Goal: Transaction & Acquisition: Purchase product/service

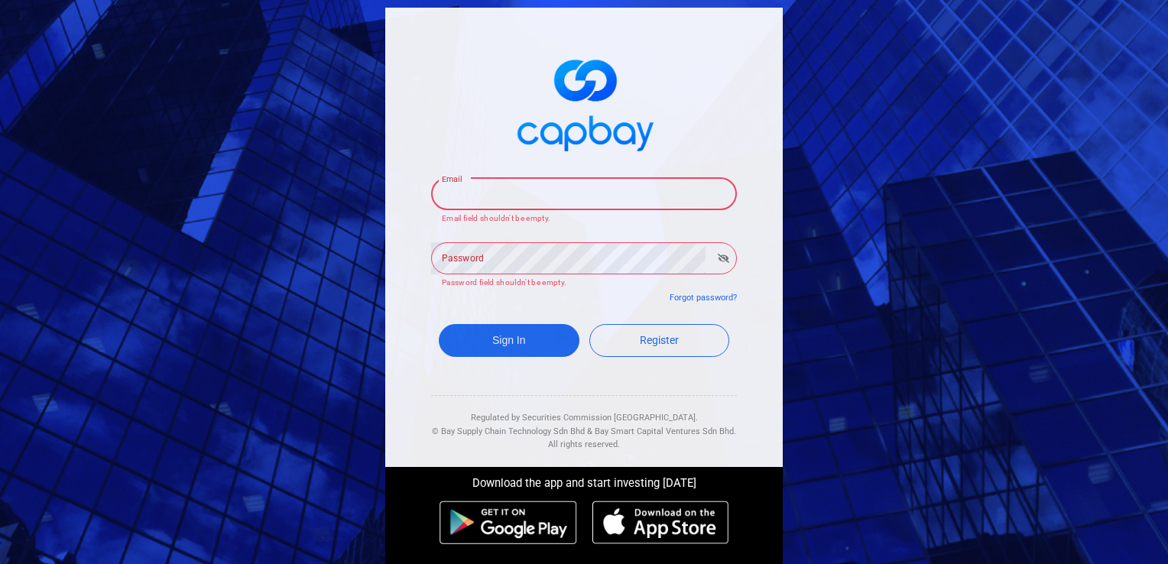
click at [528, 197] on input "Email" at bounding box center [584, 194] width 306 height 32
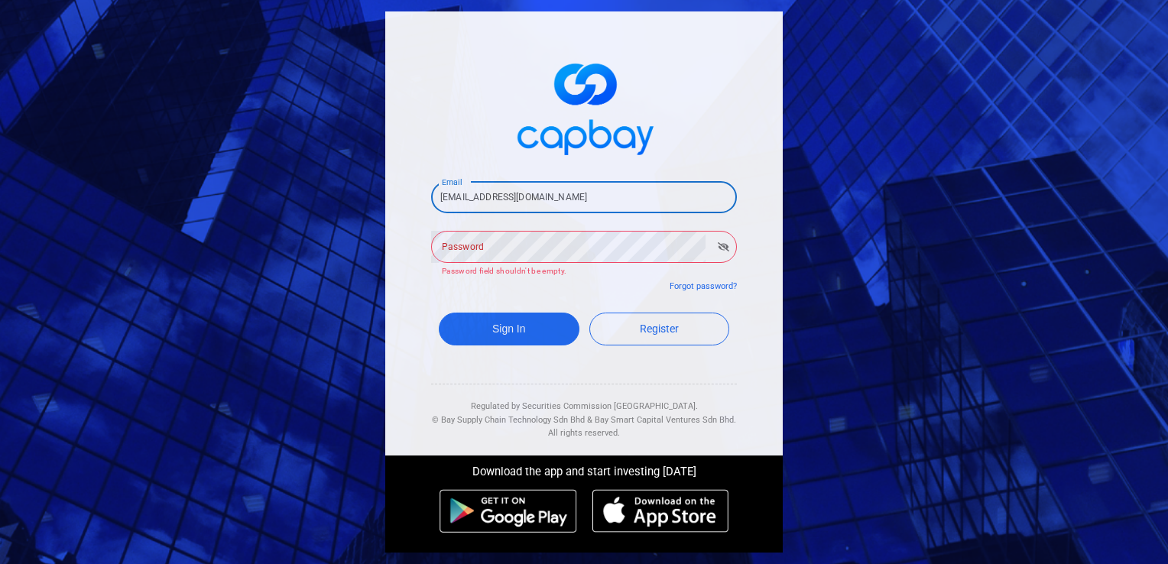
type input "[EMAIL_ADDRESS][DOMAIN_NAME]"
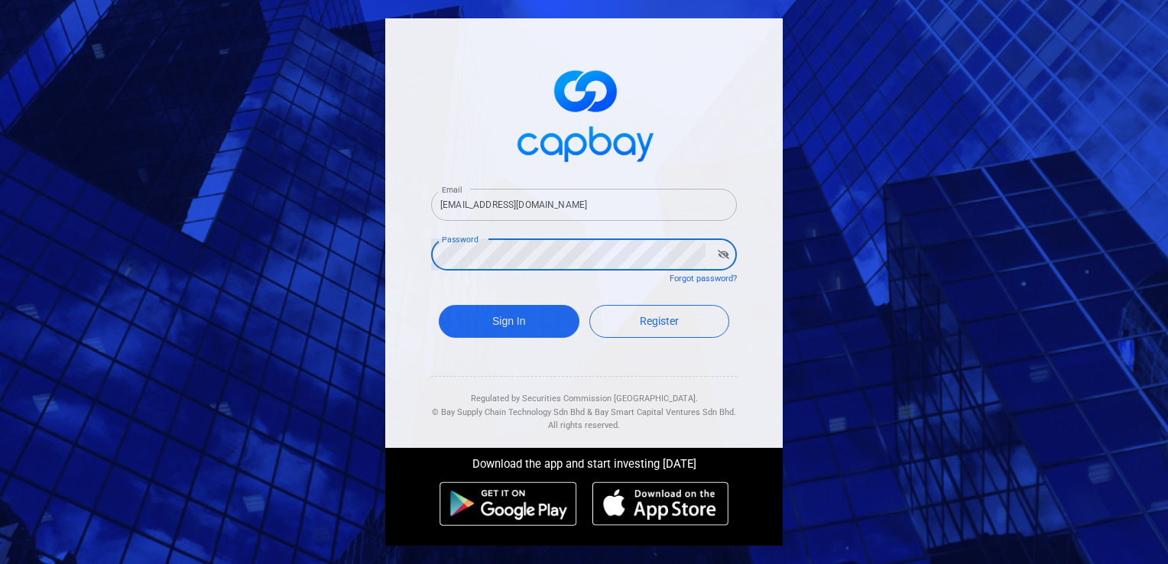
click at [439, 305] on button "Sign In" at bounding box center [509, 321] width 141 height 33
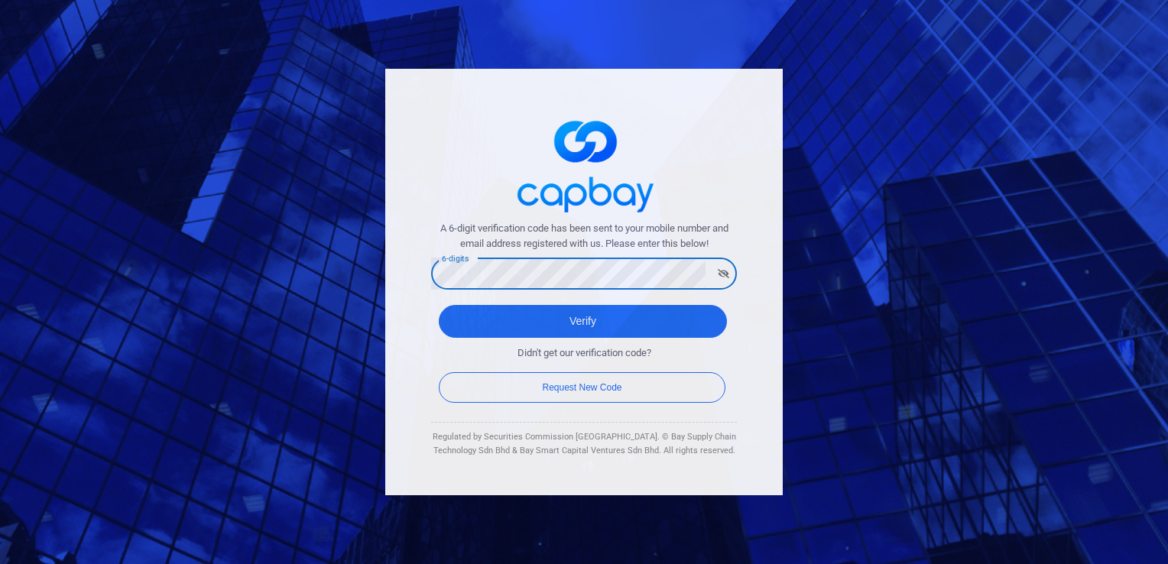
click at [439, 305] on button "Verify" at bounding box center [583, 321] width 288 height 33
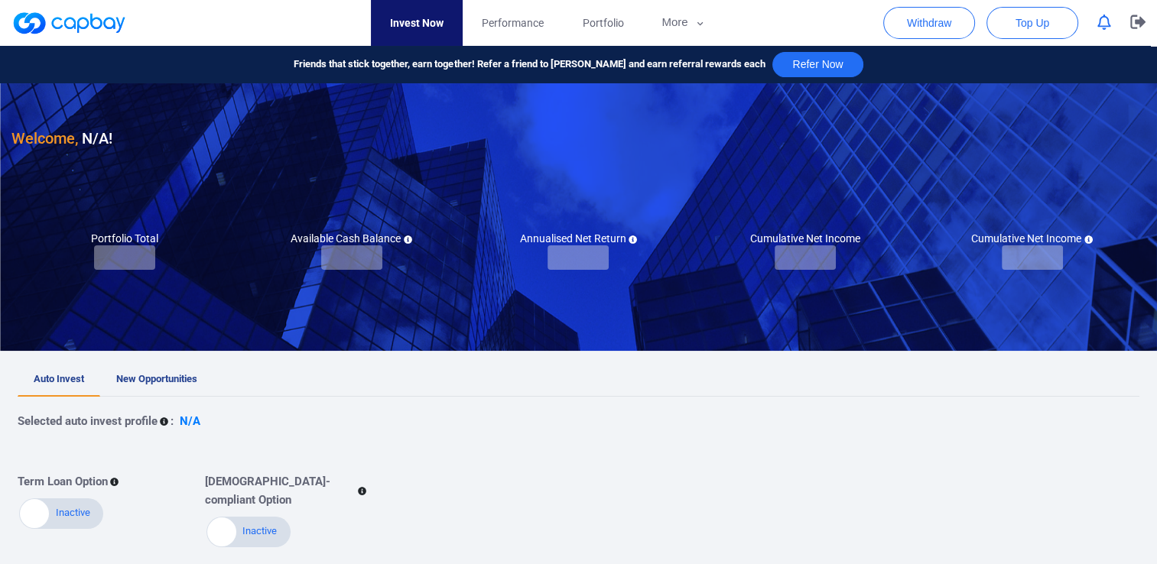
checkbox input "true"
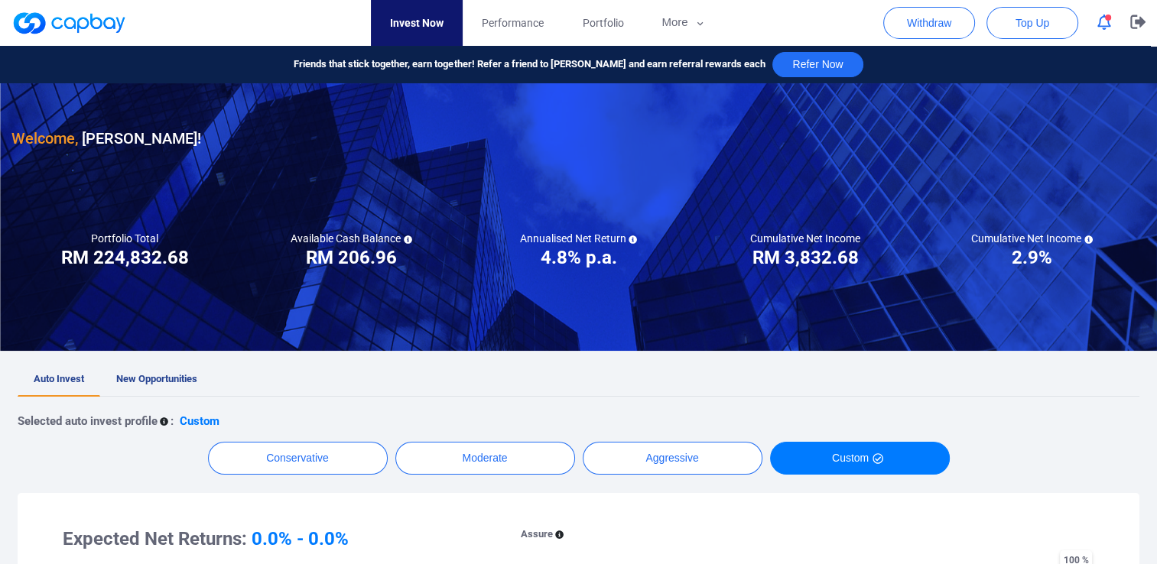
click at [1103, 16] on icon "button" at bounding box center [1104, 23] width 14 height 16
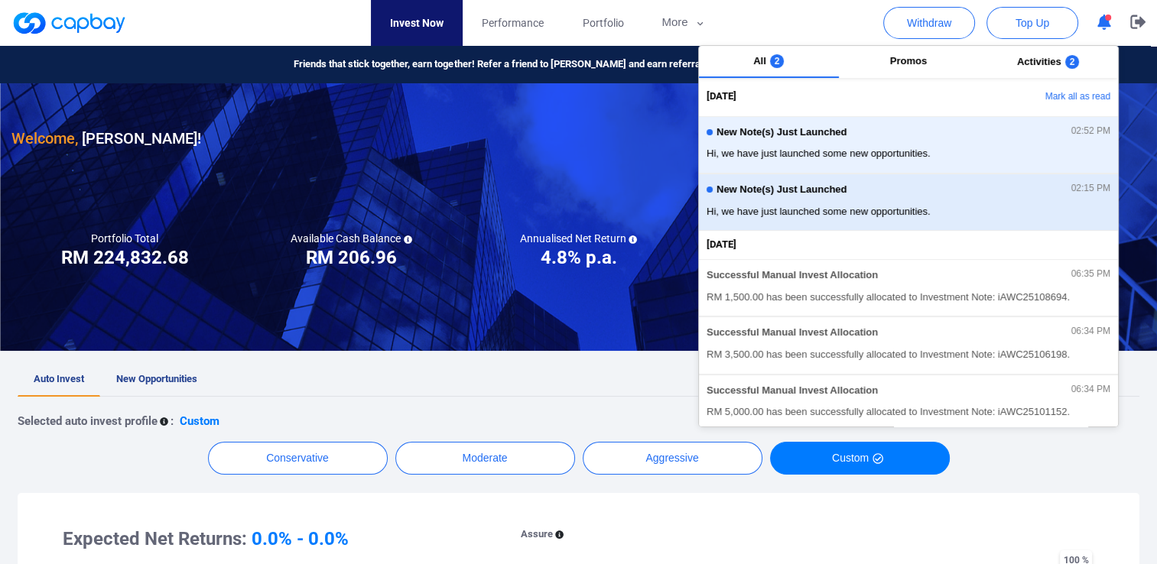
click at [782, 202] on div "New Note(s) Just Launched 02:15 PM Hi, we have just launched some new opportuni…" at bounding box center [909, 202] width 404 height 41
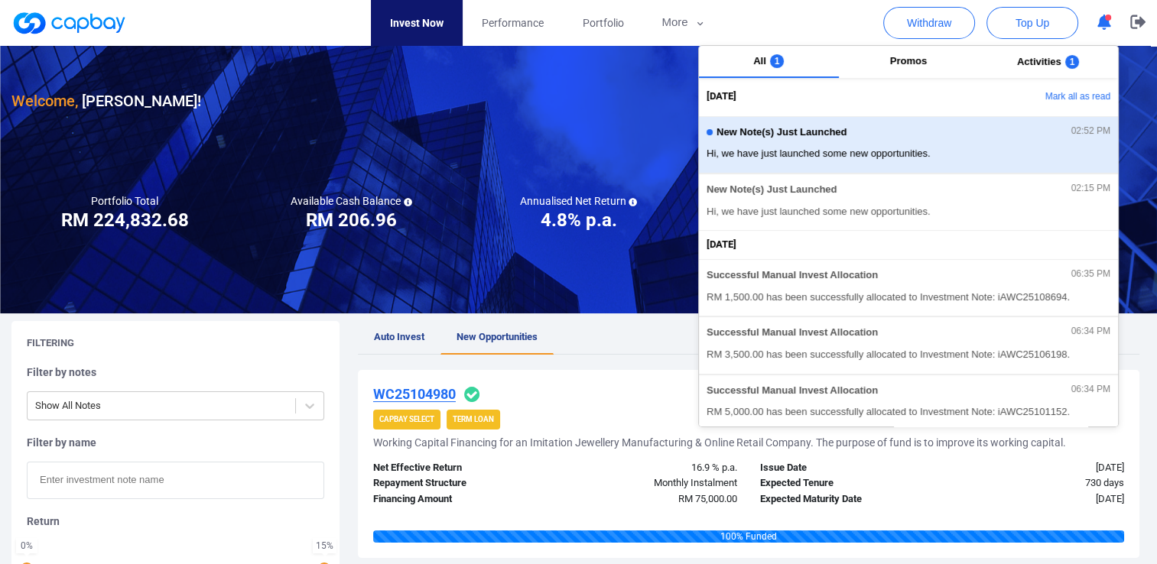
click at [794, 138] on div "New Note(s) Just Launched 02:52 PM" at bounding box center [909, 134] width 404 height 17
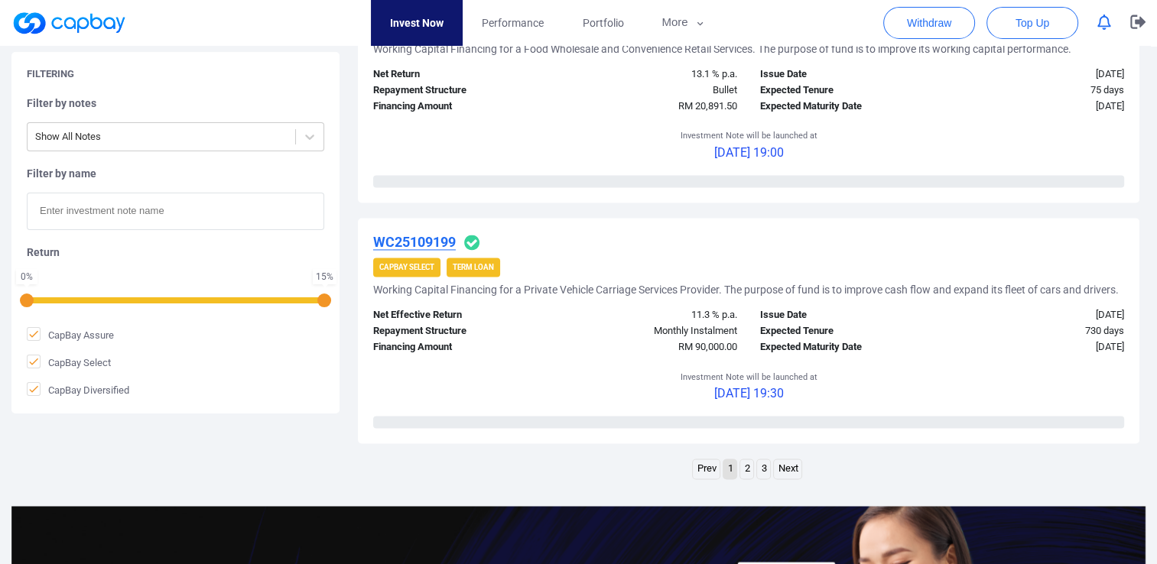
scroll to position [2294, 0]
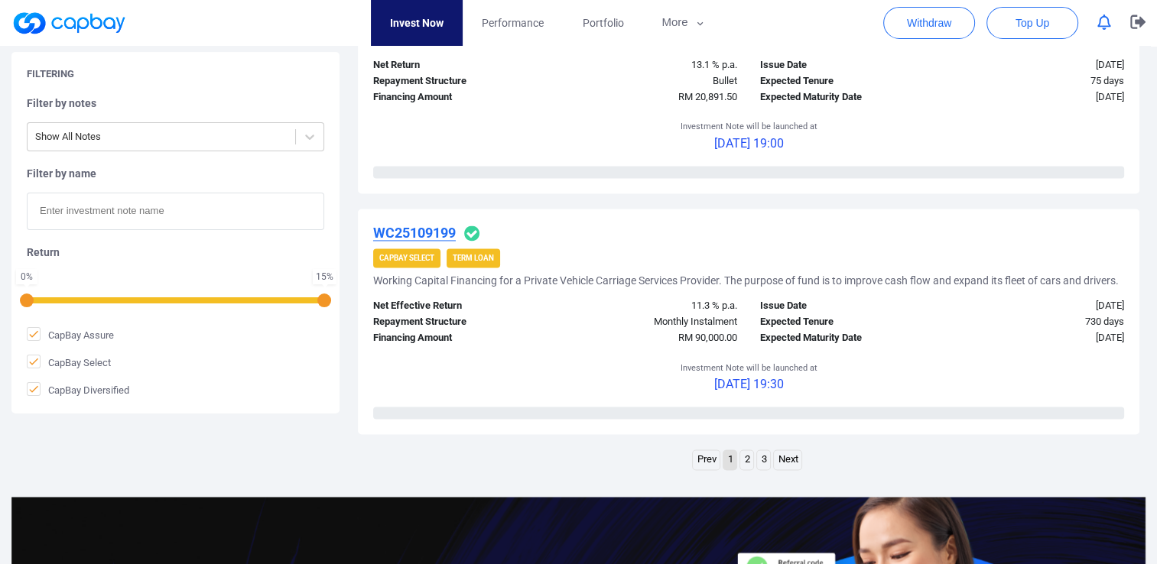
click at [788, 470] on link "Next" at bounding box center [788, 459] width 28 height 19
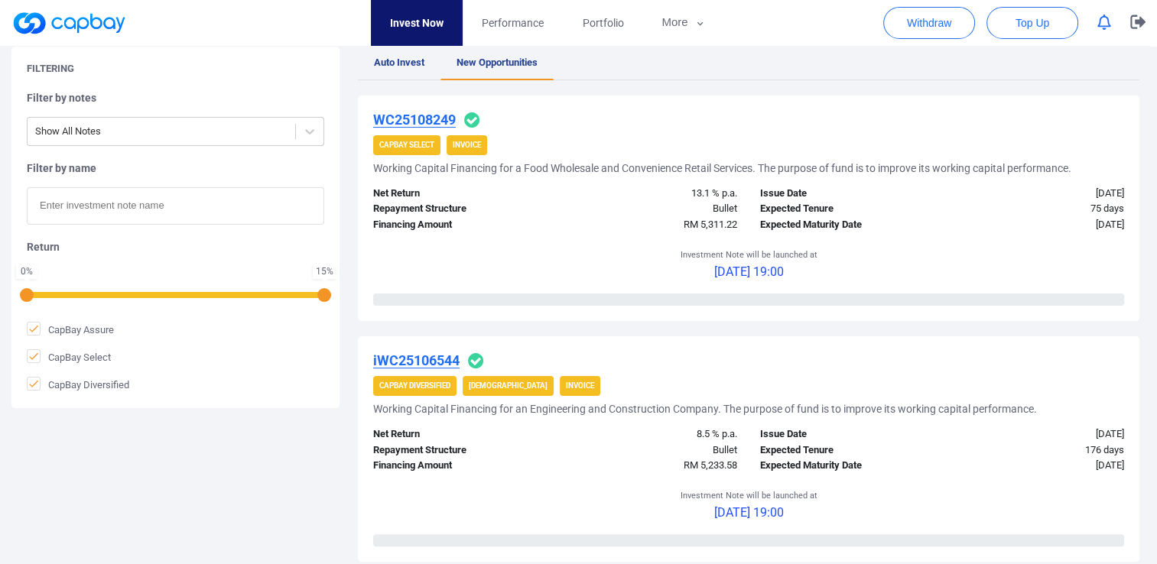
scroll to position [100, 0]
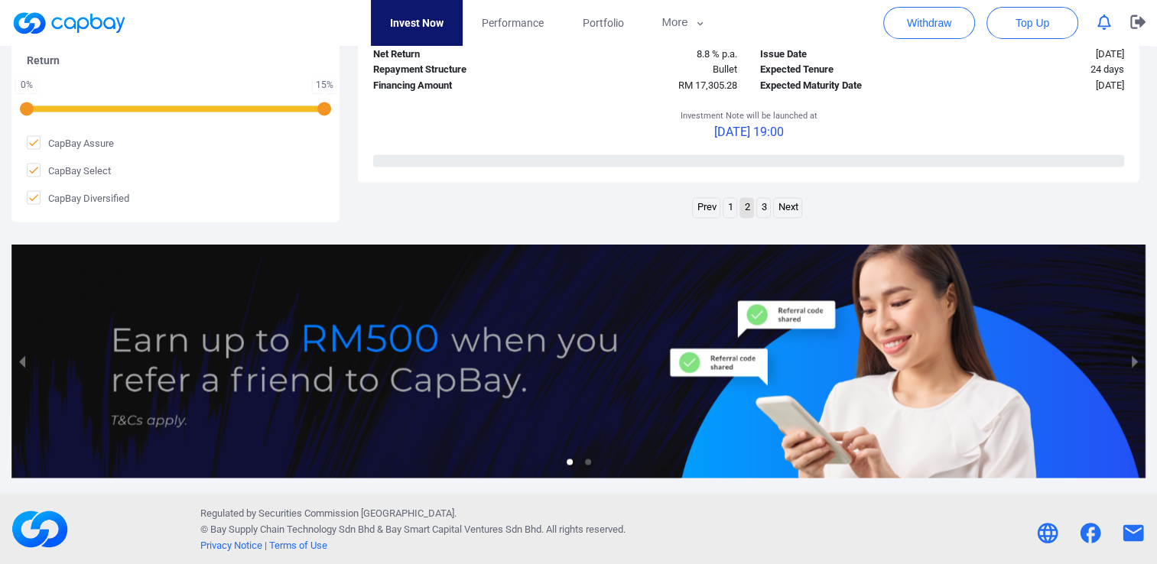
click at [781, 211] on link "Next" at bounding box center [788, 207] width 28 height 19
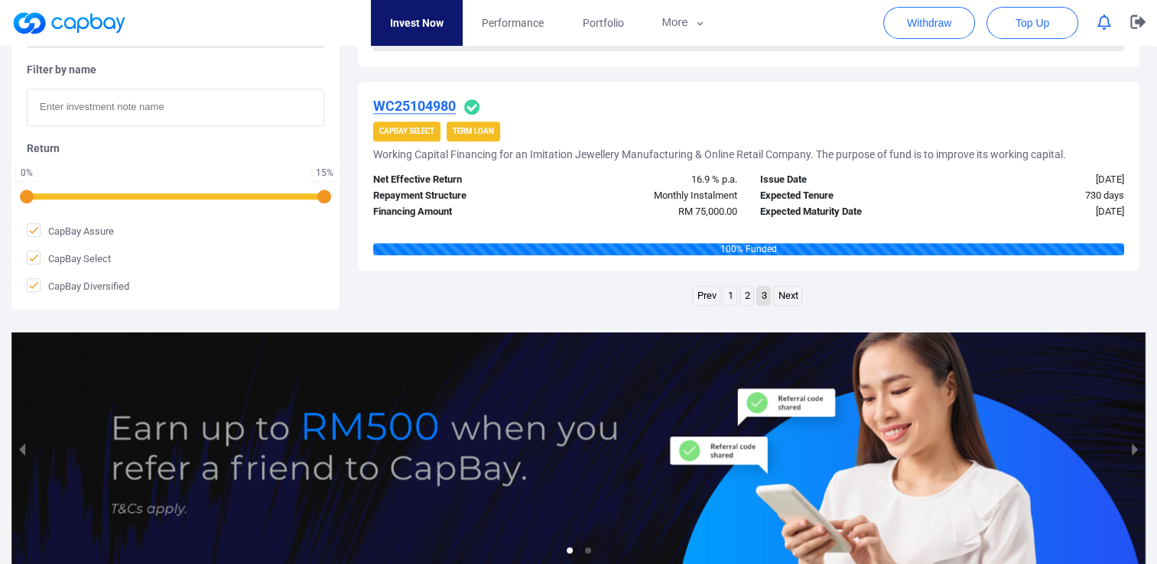
scroll to position [1529, 0]
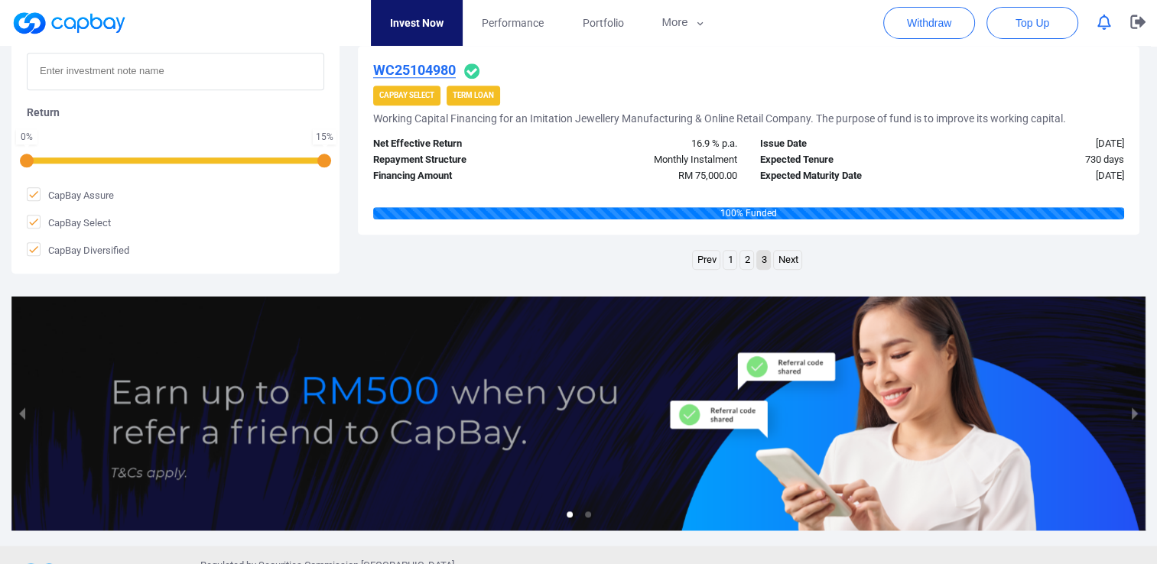
click at [749, 264] on link "2" at bounding box center [746, 260] width 13 height 19
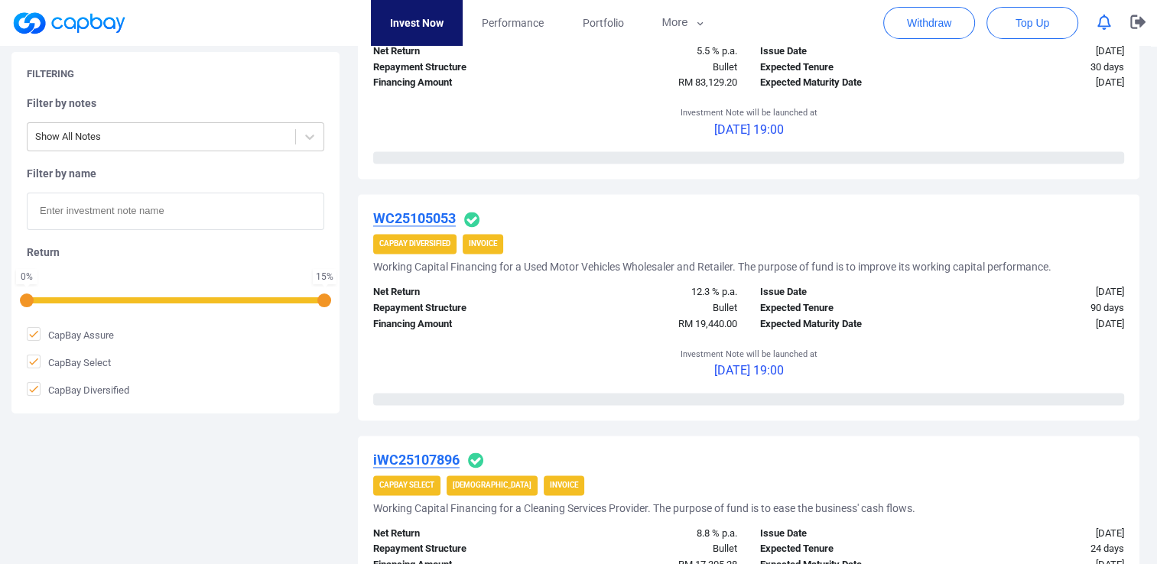
scroll to position [2371, 0]
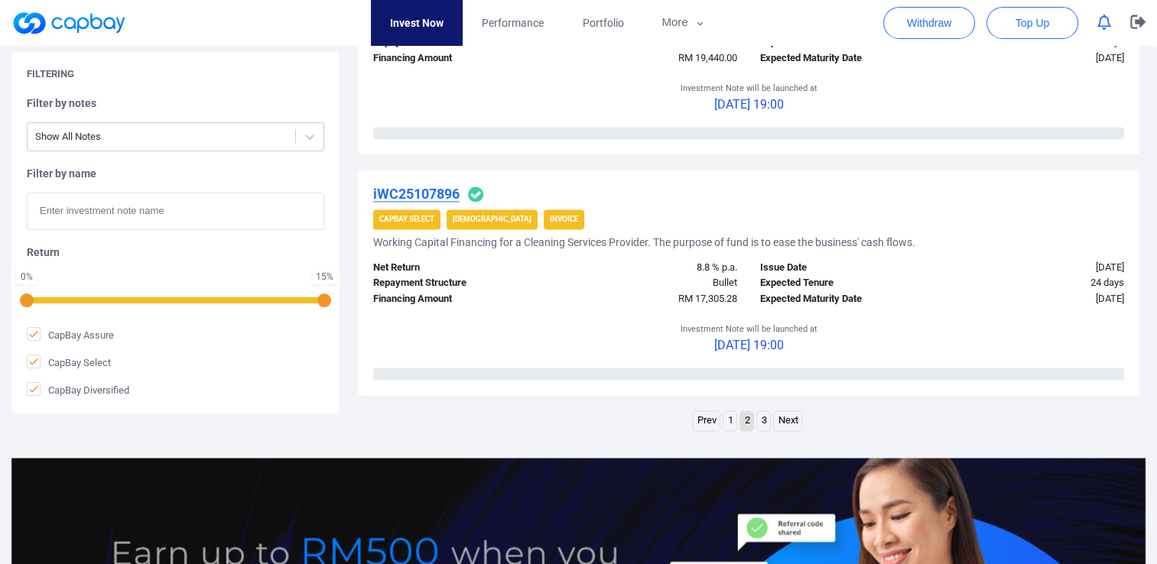
click at [726, 419] on link "1" at bounding box center [729, 420] width 13 height 19
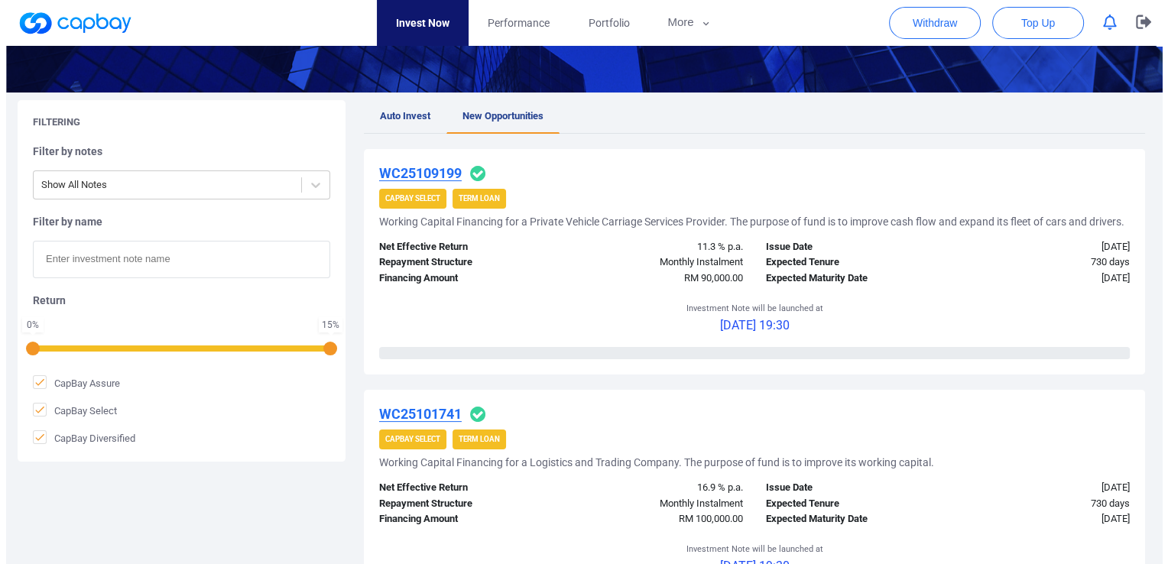
scroll to position [0, 0]
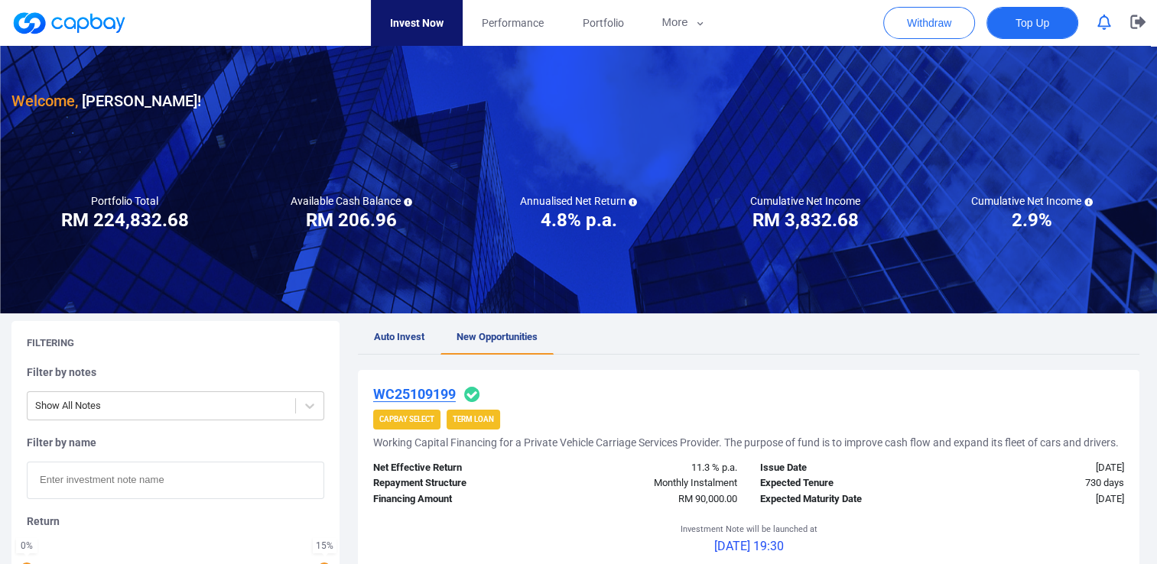
click at [1034, 23] on span "Top Up" at bounding box center [1032, 22] width 34 height 15
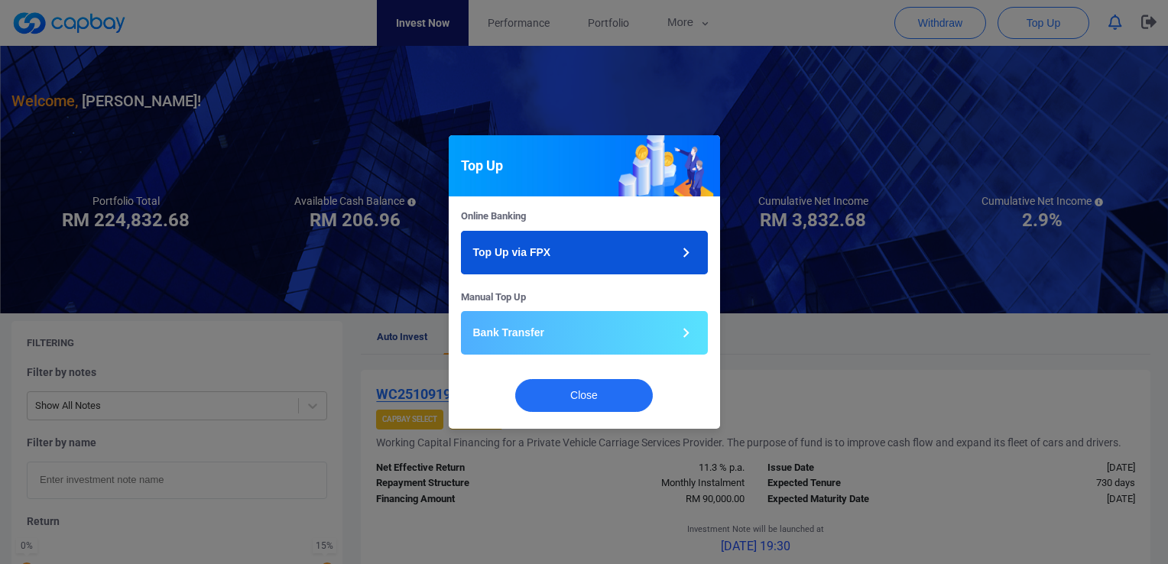
click at [575, 246] on button "Top Up via FPX" at bounding box center [584, 253] width 247 height 44
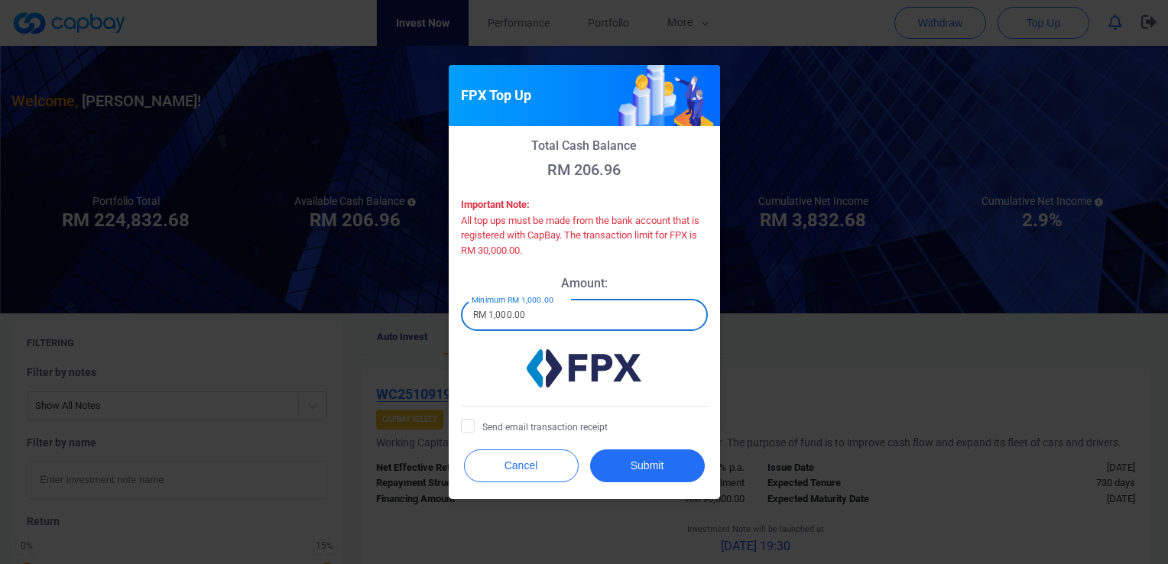
drag, startPoint x: 549, startPoint y: 317, endPoint x: 421, endPoint y: 314, distance: 128.5
click at [421, 314] on div "FPX Top Up Total Cash Balance RM 206.96 Important Note: All top ups must be mad…" at bounding box center [584, 282] width 1168 height 564
type input "RM 10,000"
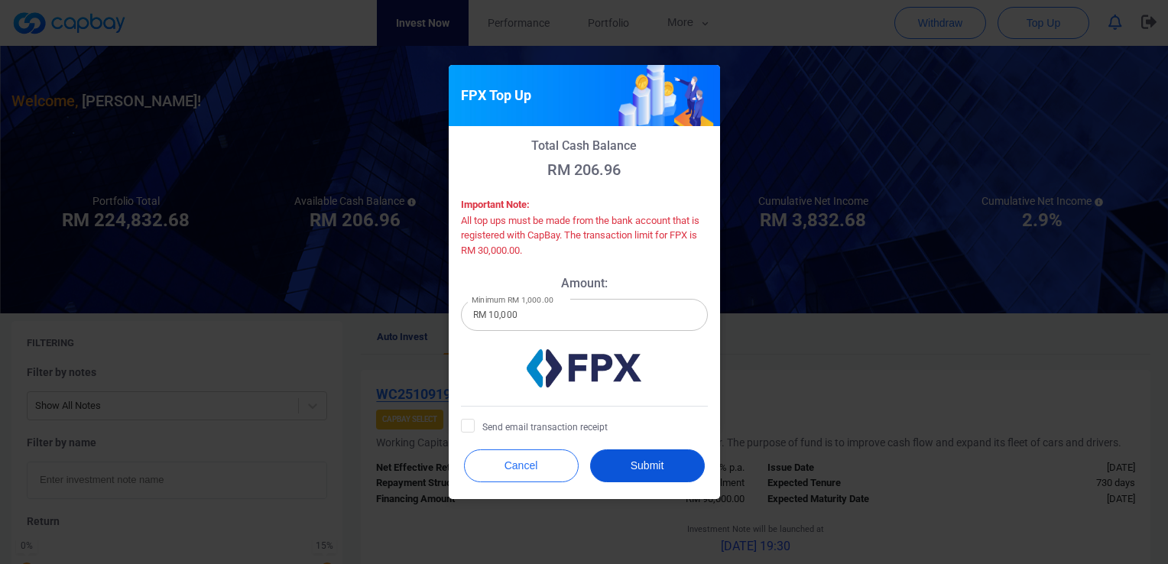
click at [653, 467] on button "Submit" at bounding box center [647, 466] width 115 height 33
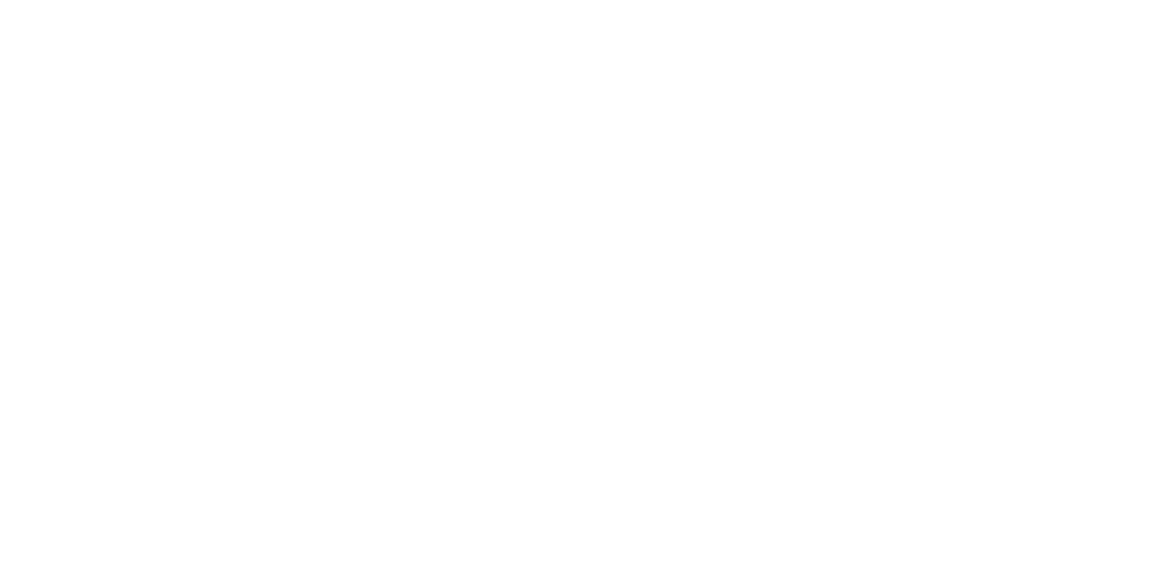
checkbox input "true"
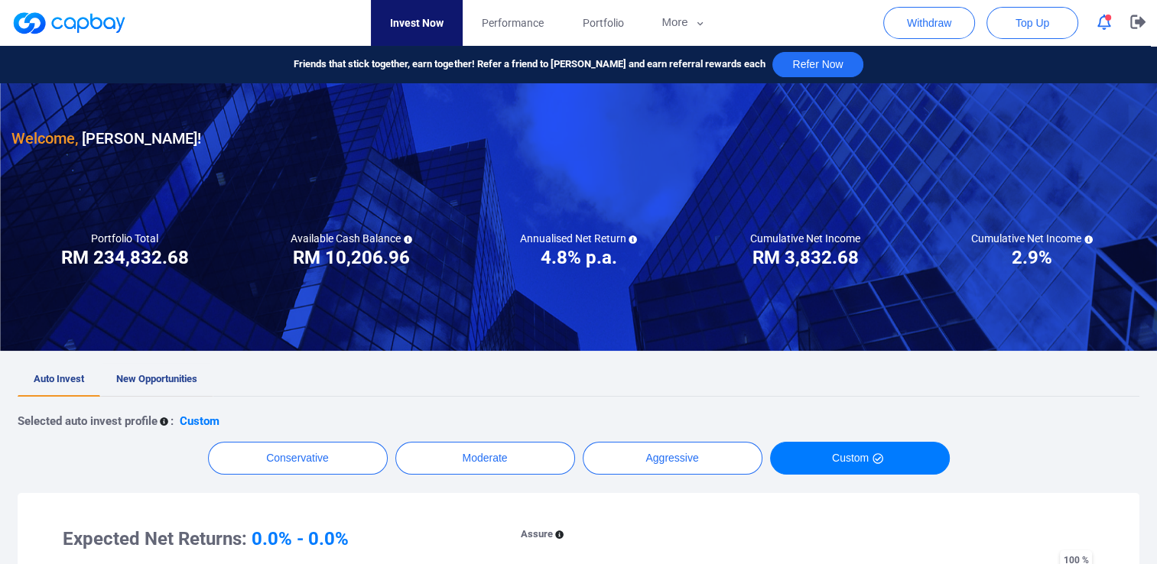
click at [184, 382] on span "New Opportunities" at bounding box center [156, 378] width 81 height 11
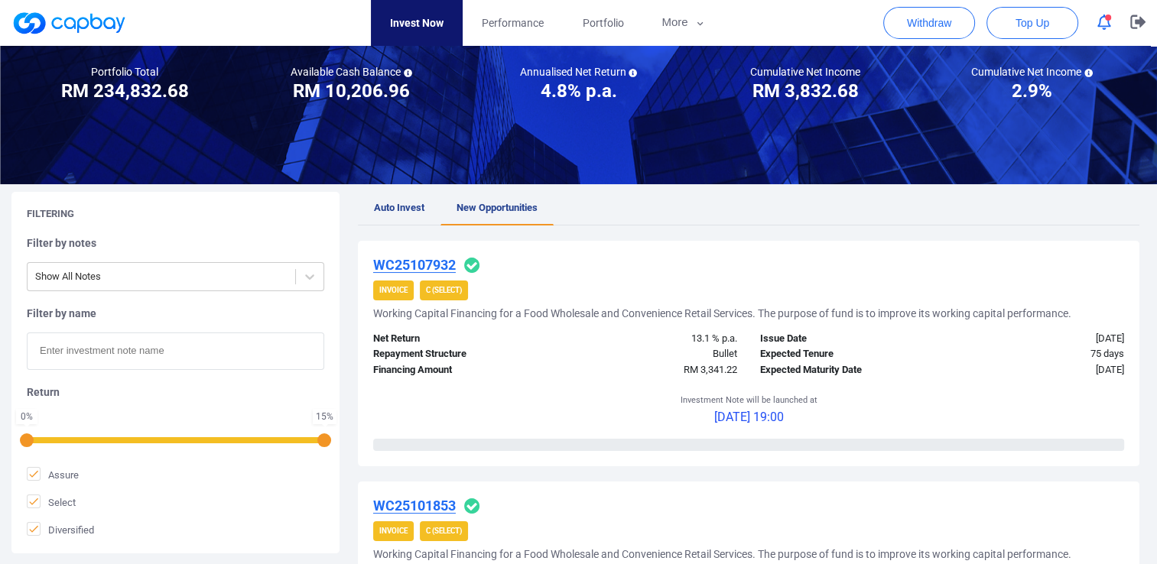
scroll to position [306, 0]
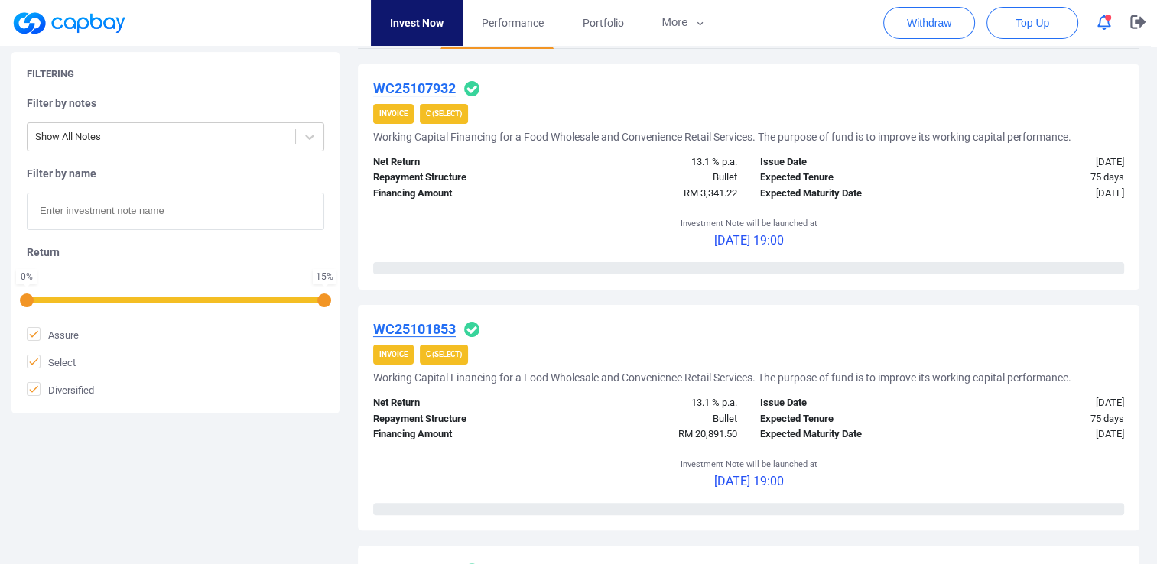
click at [1107, 24] on icon "button" at bounding box center [1104, 23] width 14 height 16
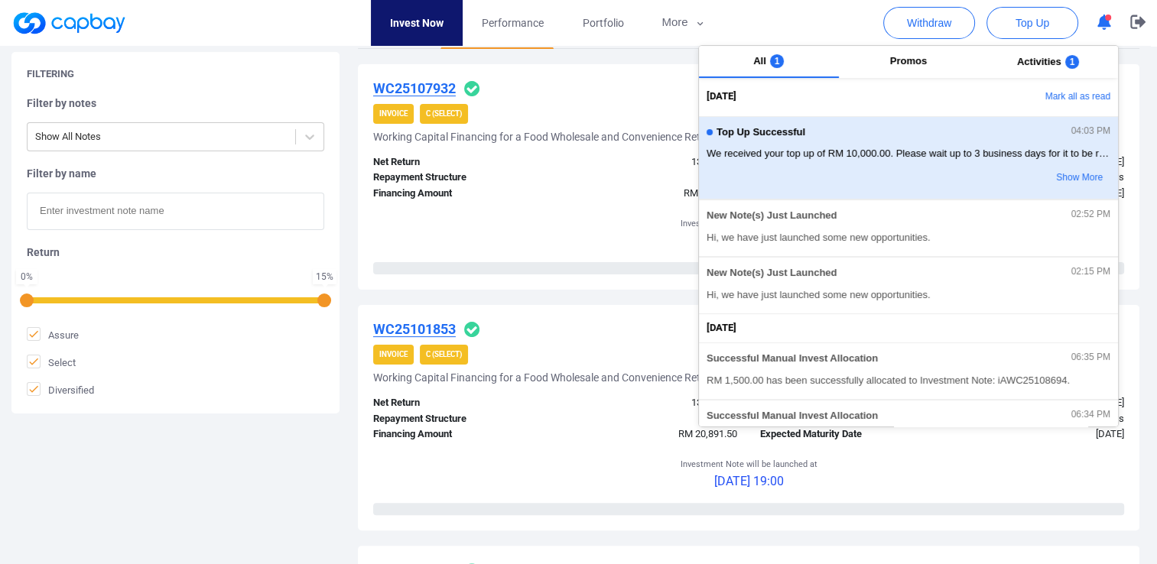
click at [1032, 151] on span "We received your top up of RM 10,000.00. Please wait up to 3 business days for …" at bounding box center [909, 153] width 404 height 15
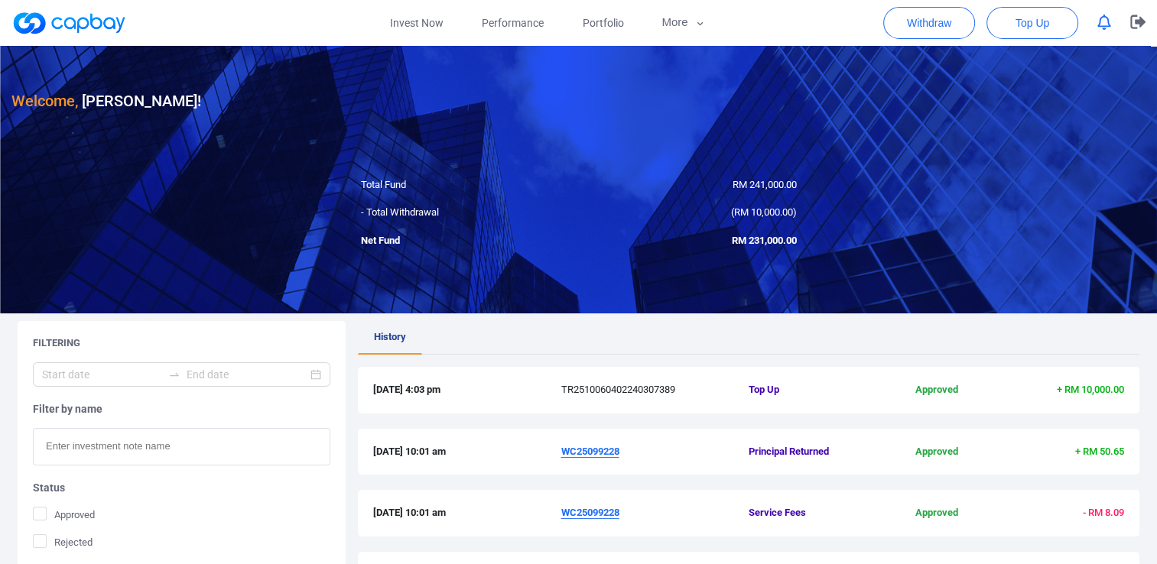
click at [743, 18] on nav "Invest Now Performance Portfolio More Transaction My Statements My Profile FAQs…" at bounding box center [548, 23] width 1134 height 46
click at [79, 24] on link at bounding box center [68, 23] width 115 height 24
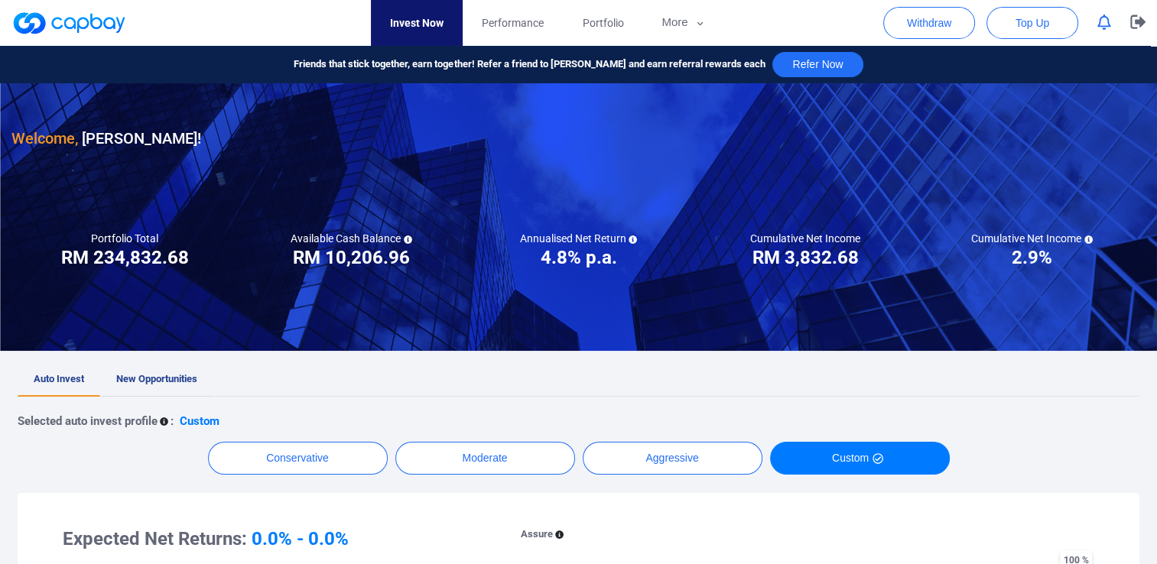
click at [141, 371] on link "New Opportunities" at bounding box center [156, 380] width 113 height 34
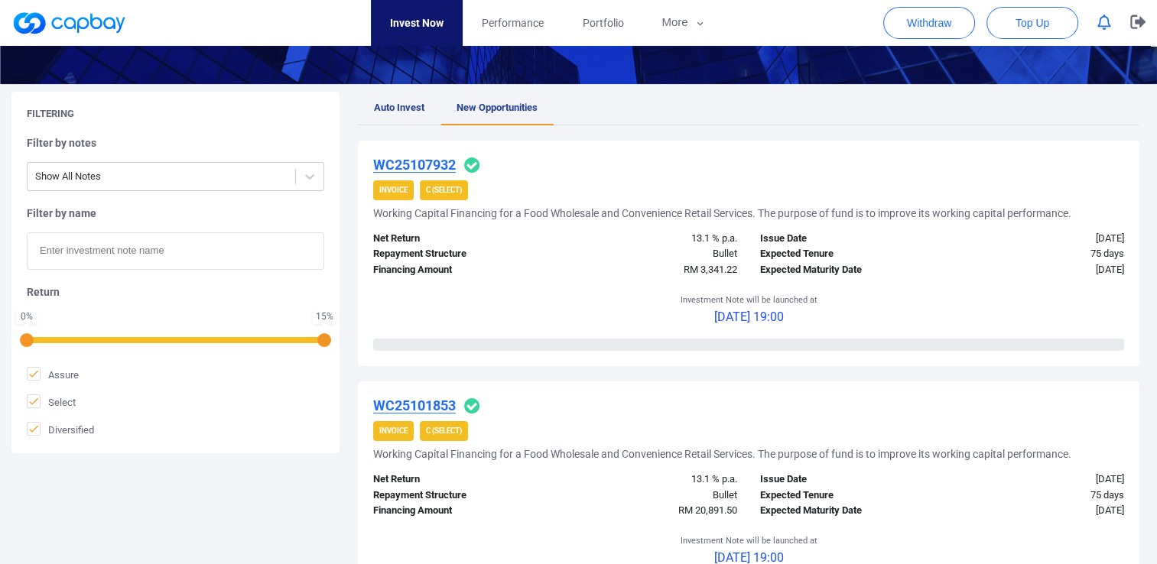
scroll to position [153, 0]
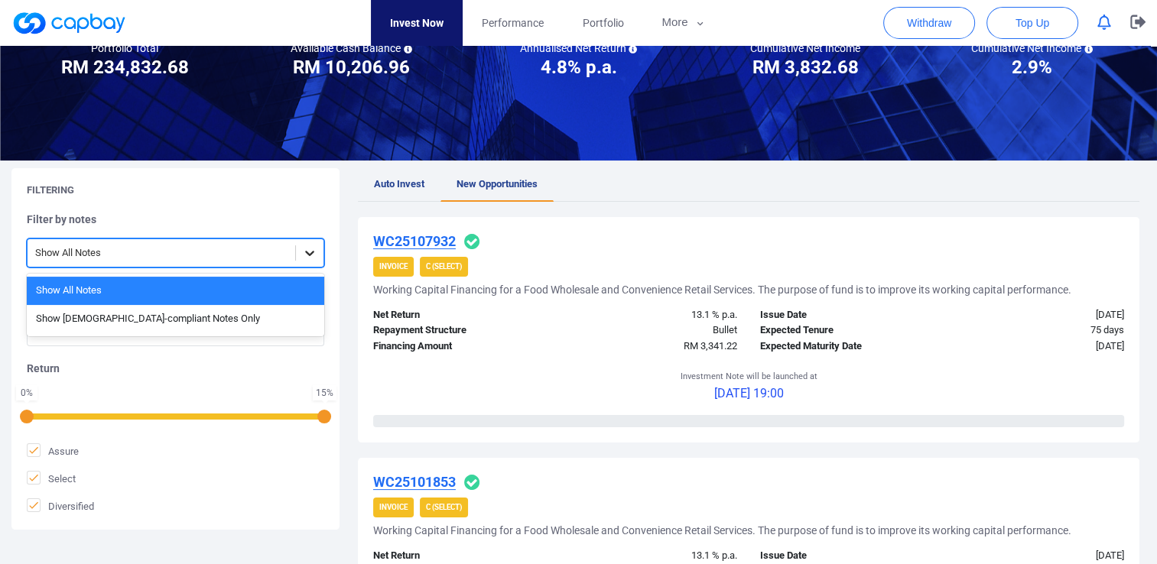
click at [310, 258] on icon at bounding box center [309, 252] width 15 height 15
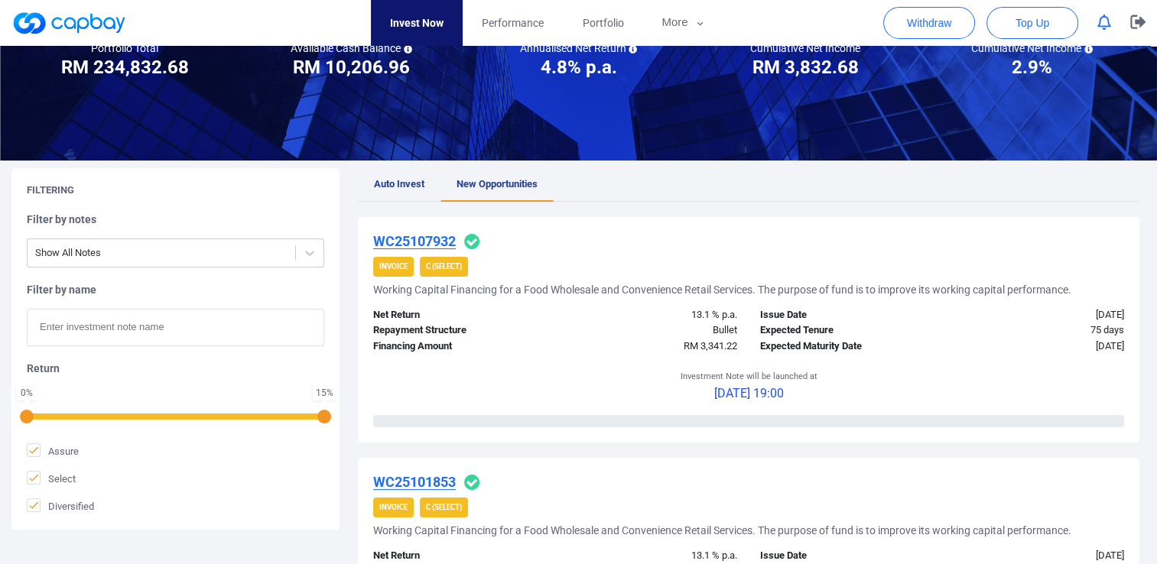
click at [292, 397] on div "Return 0 % 15 %" at bounding box center [175, 391] width 297 height 59
click at [257, 322] on input "text" at bounding box center [175, 327] width 297 height 37
click at [36, 478] on icon at bounding box center [34, 478] width 12 height 12
click at [0, 0] on input "Select" at bounding box center [0, 0] width 0 height 0
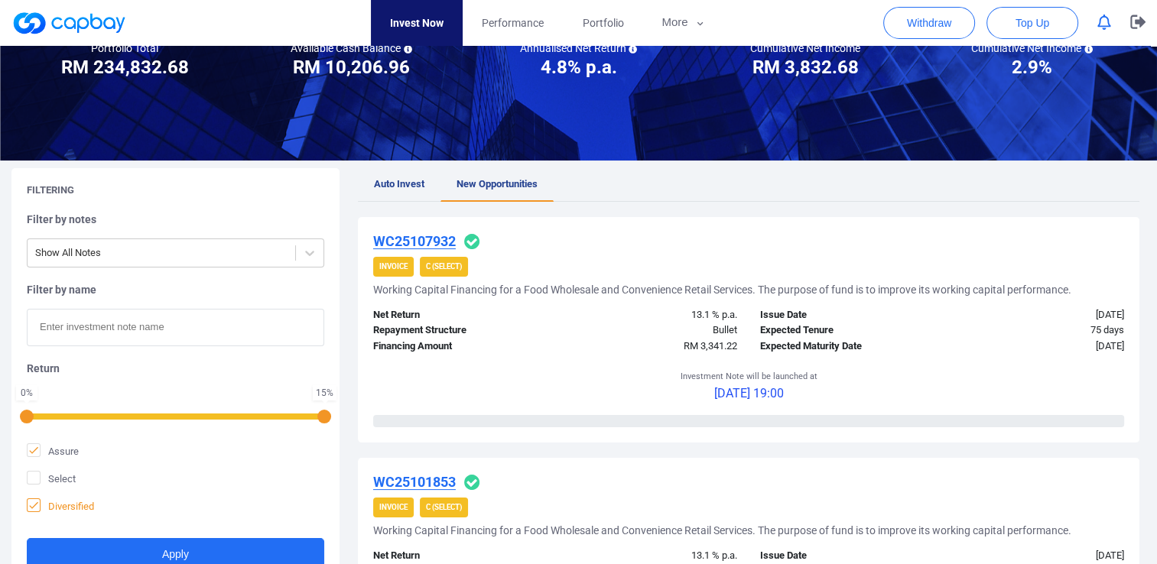
click at [34, 505] on icon at bounding box center [33, 505] width 9 height 7
click at [0, 0] on input "Diversified" at bounding box center [0, 0] width 0 height 0
click at [177, 557] on button "Apply" at bounding box center [175, 554] width 297 height 33
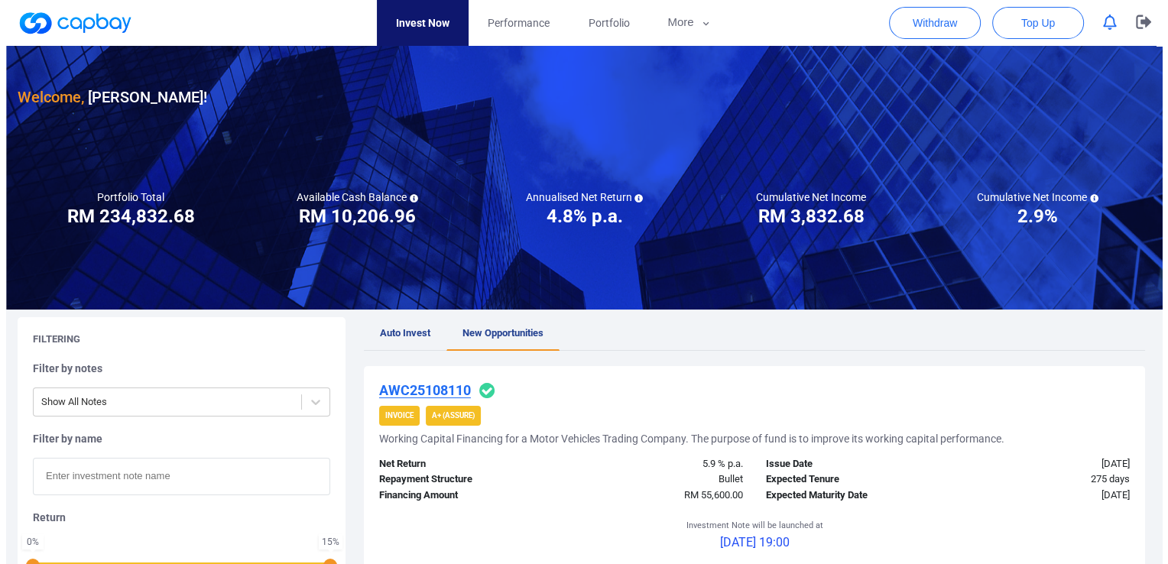
scroll to position [0, 0]
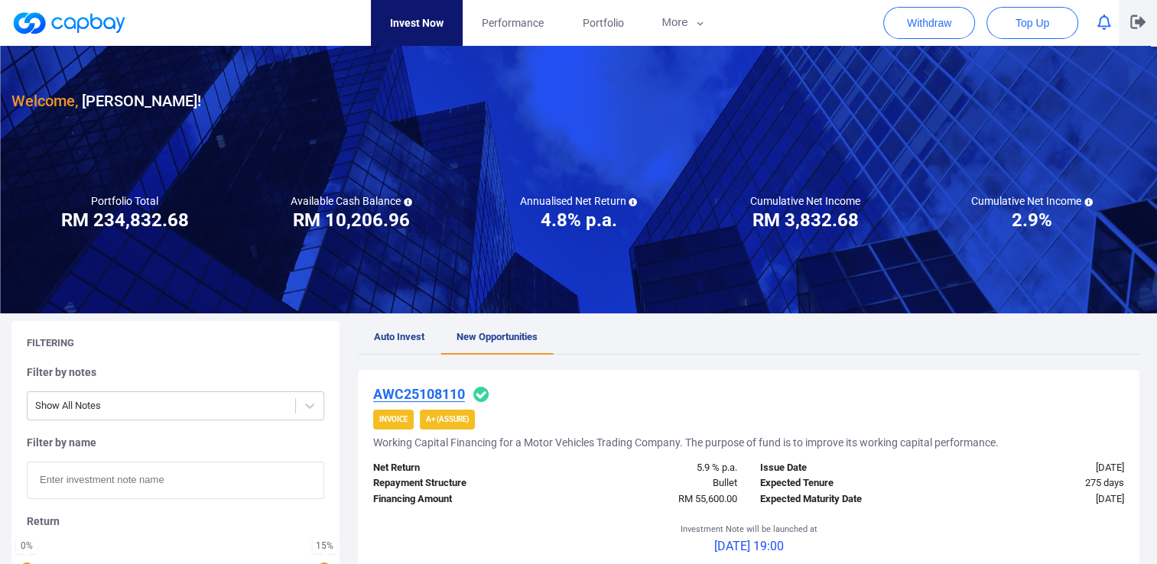
click at [1138, 15] on icon "button" at bounding box center [1137, 22] width 15 height 15
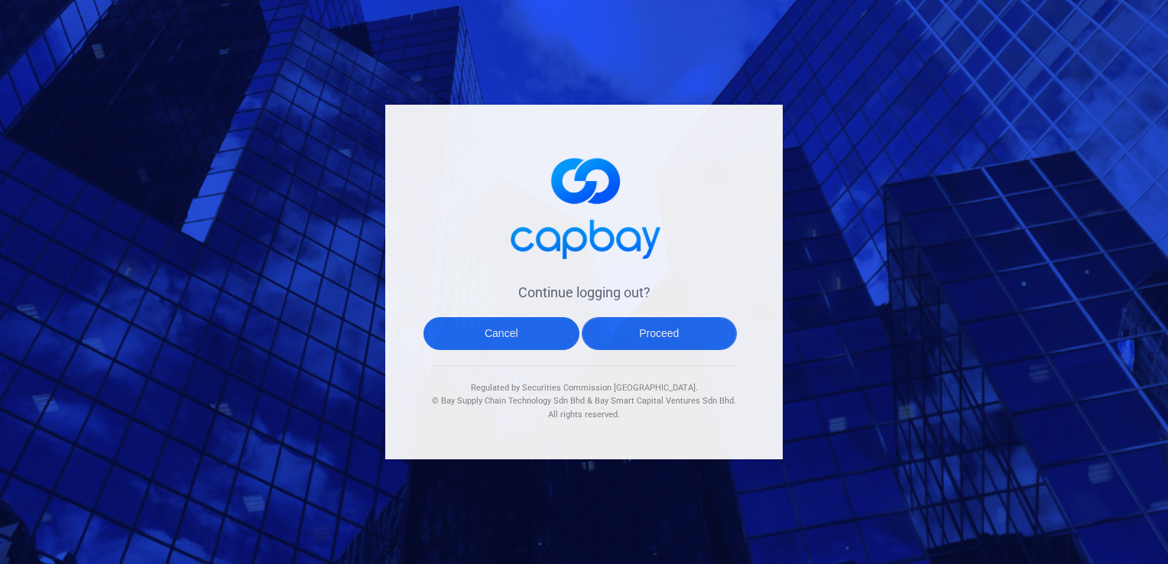
click at [667, 341] on button "Proceed" at bounding box center [660, 333] width 156 height 33
